Goal: Navigation & Orientation: Find specific page/section

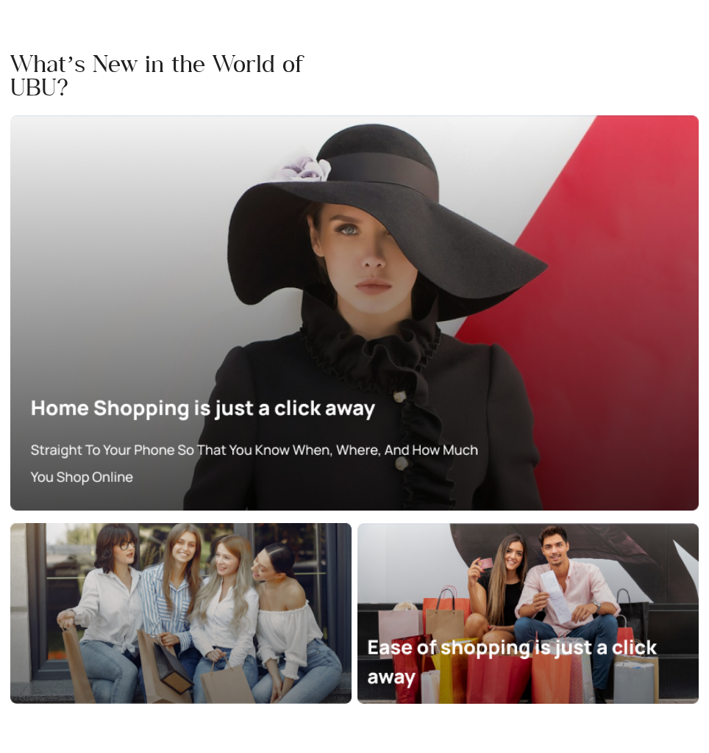
scroll to position [4238, 0]
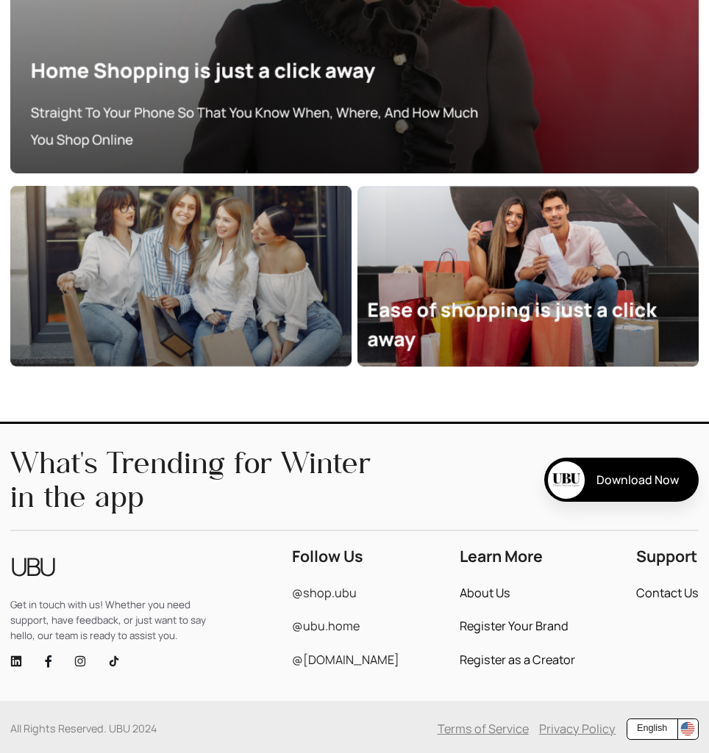
click at [473, 593] on link "About Us" at bounding box center [484, 593] width 51 height 12
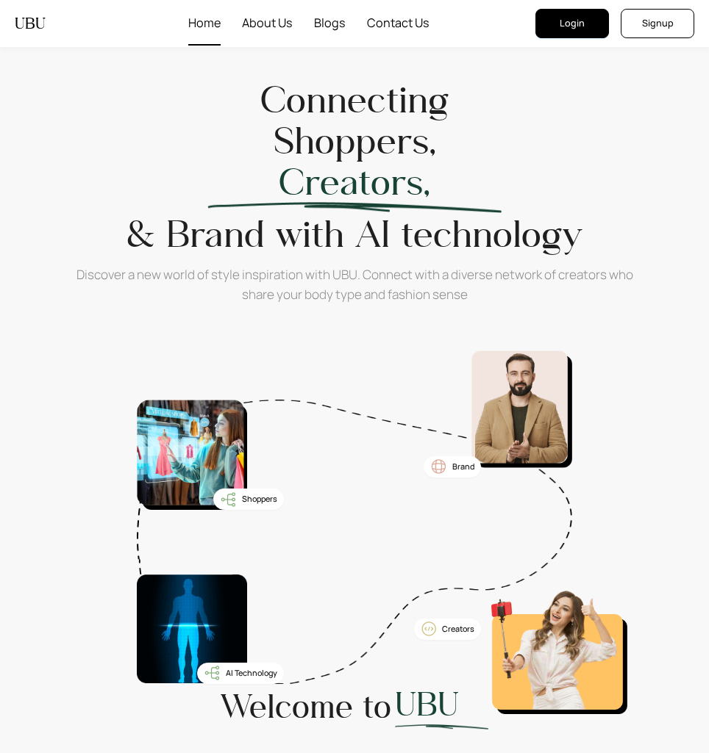
click at [193, 18] on span "Home" at bounding box center [204, 23] width 32 height 43
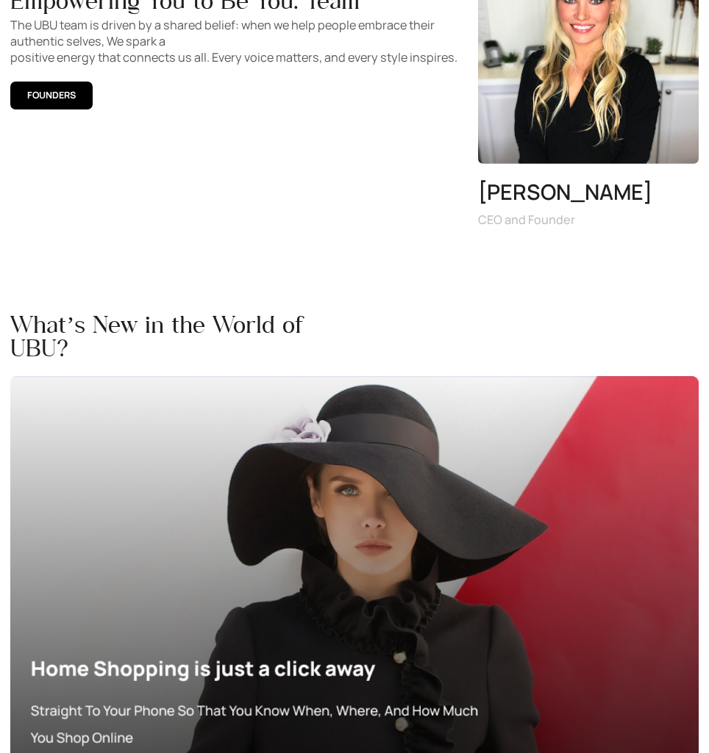
scroll to position [3366, 0]
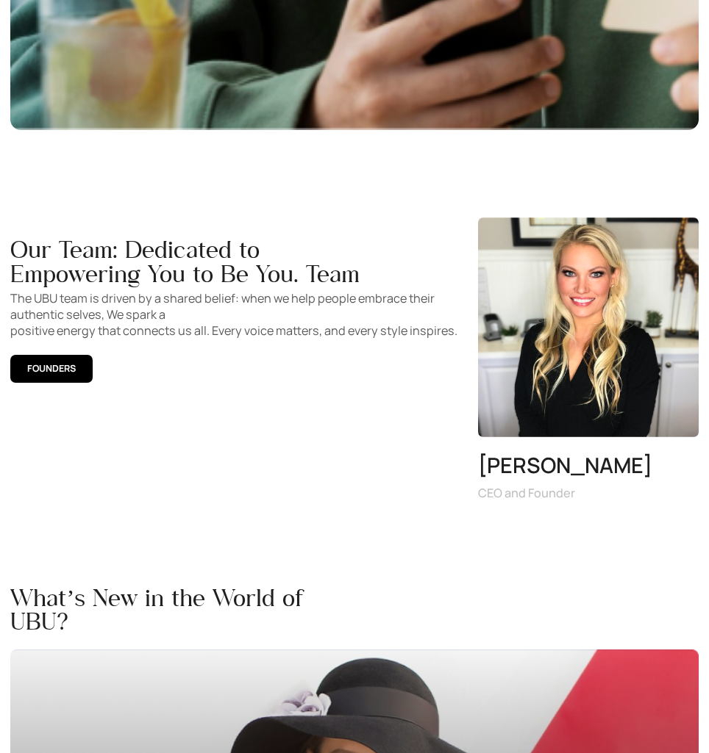
click at [615, 395] on img at bounding box center [588, 328] width 221 height 221
click at [65, 359] on button "FOUNDERS" at bounding box center [51, 369] width 82 height 28
click at [55, 368] on span "FOUNDERS" at bounding box center [51, 369] width 49 height 15
click at [407, 413] on div "Our Team: Dedicated to Empowering You to Be You. Team The UBU team is driven by…" at bounding box center [237, 360] width 454 height 284
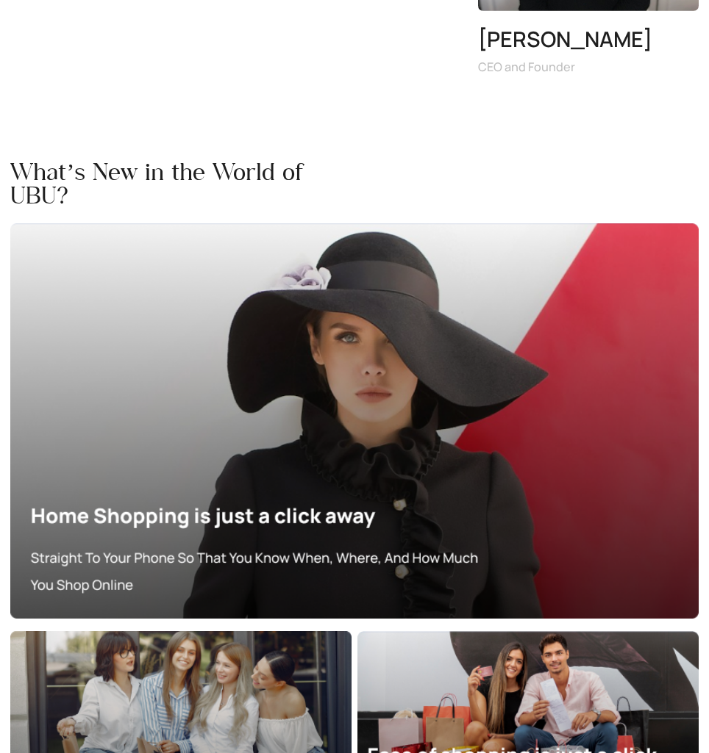
scroll to position [4238, 0]
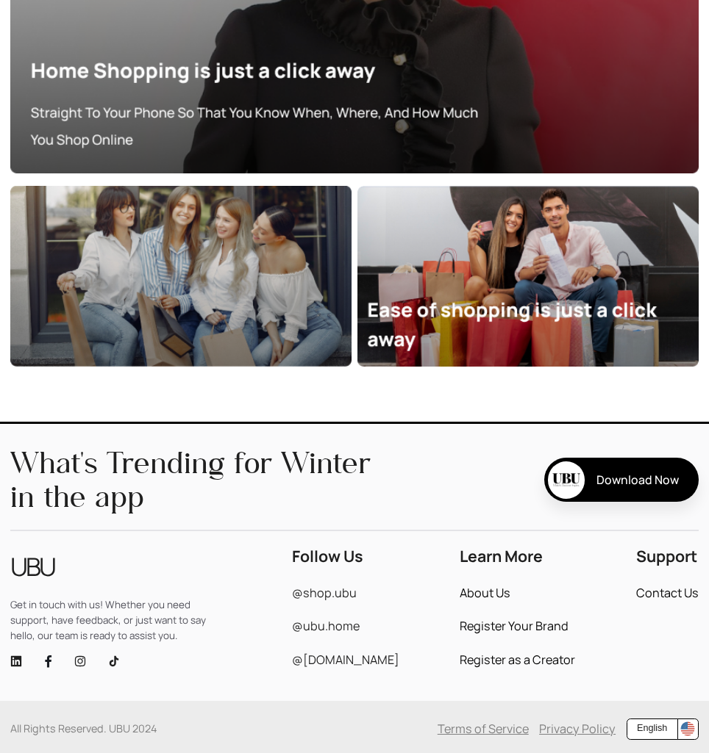
click at [75, 659] on icon "instagram" at bounding box center [79, 661] width 10 height 10
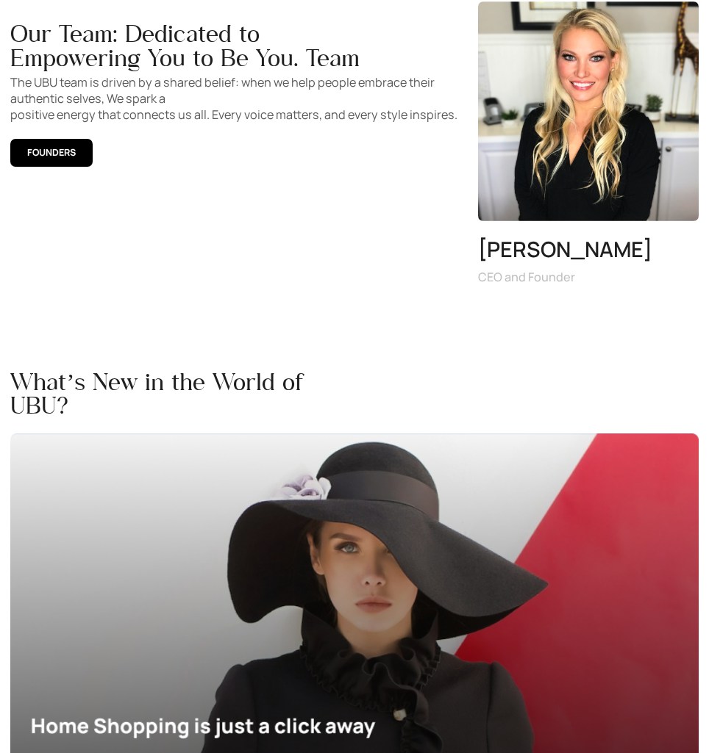
scroll to position [3469, 0]
